Goal: Find specific page/section: Find specific page/section

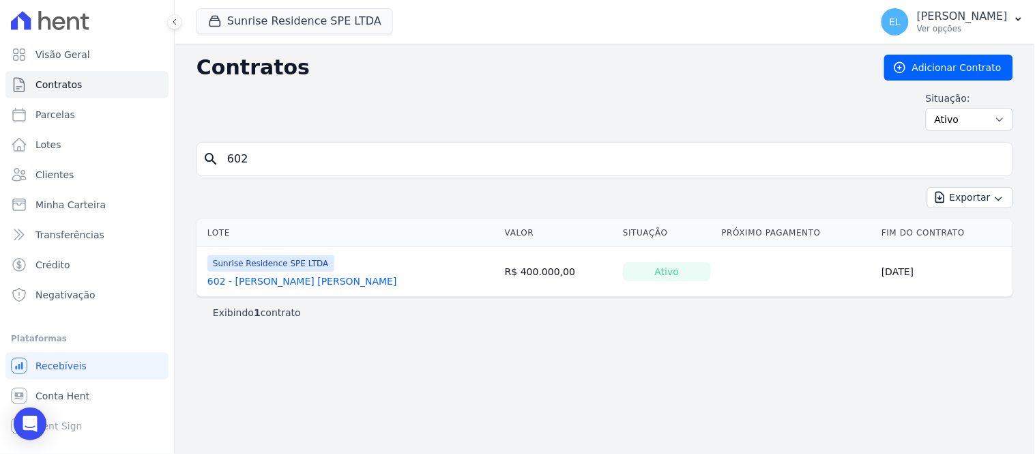
drag, startPoint x: 256, startPoint y: 156, endPoint x: 215, endPoint y: 62, distance: 102.1
click at [187, 154] on div "Contratos Adicionar Contrato Situação: Ativo Todos Pausado Distratado Rascunho …" at bounding box center [605, 249] width 861 height 410
type input "[PERSON_NAME]"
click at [292, 281] on link "411 - [PERSON_NAME] [PERSON_NAME]" at bounding box center [303, 281] width 190 height 14
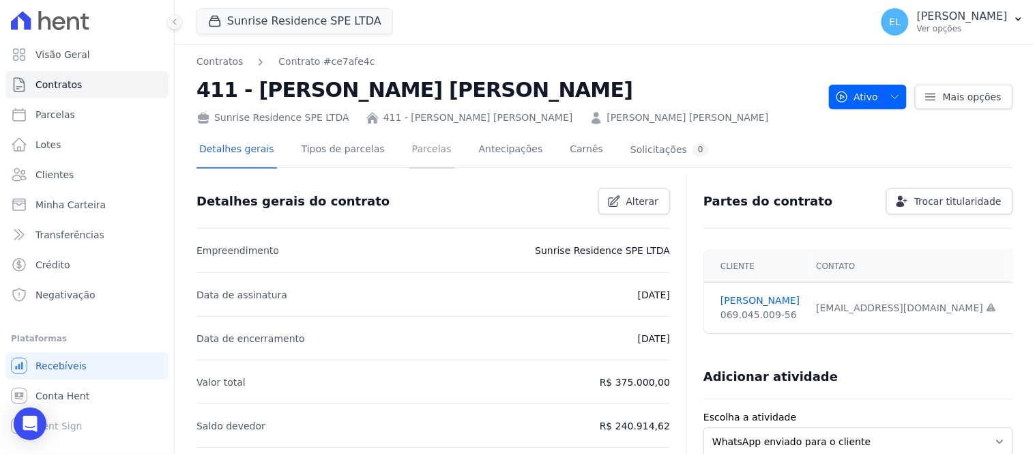
click at [410, 151] on link "Parcelas" at bounding box center [432, 150] width 45 height 36
